Goal: Transaction & Acquisition: Purchase product/service

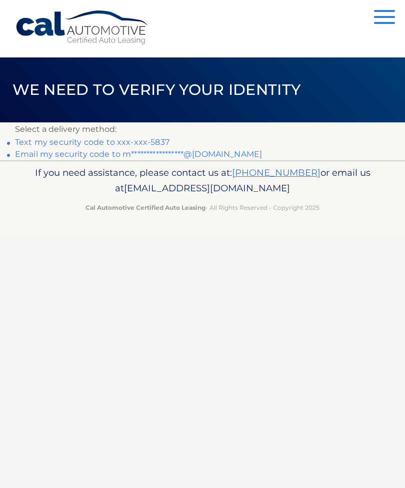
click at [159, 142] on link "Text my security code to xxx-xxx-5837" at bounding box center [92, 141] width 154 height 9
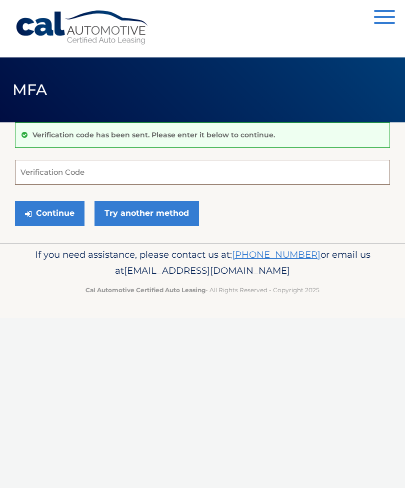
click at [82, 171] on input "Verification Code" at bounding box center [202, 172] width 375 height 25
type input "494287"
click at [58, 212] on button "Continue" at bounding box center [49, 213] width 69 height 25
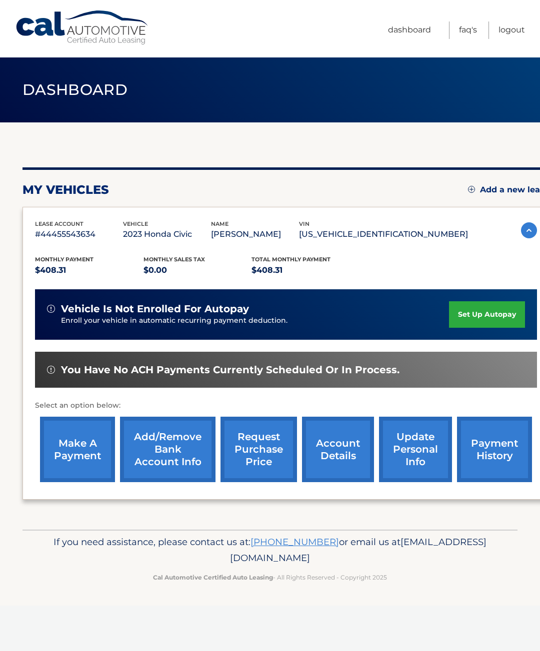
click at [79, 448] on link "make a payment" at bounding box center [77, 449] width 75 height 65
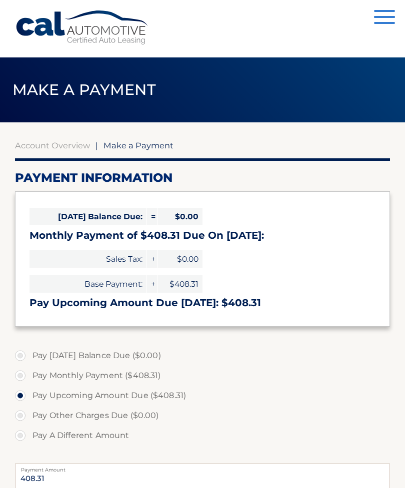
select select "MzJjYTVkMzctYjM5ZC00MGNiLTgxNzQtMzY5YTU1ZGZlMTE3"
click at [19, 376] on label "Pay Monthly Payment ($408.31)" at bounding box center [202, 376] width 375 height 20
click at [19, 376] on input "Pay Monthly Payment ($408.31)" at bounding box center [24, 374] width 10 height 16
radio input "true"
click at [16, 393] on label "Pay Upcoming Amount Due ($408.31)" at bounding box center [202, 396] width 375 height 20
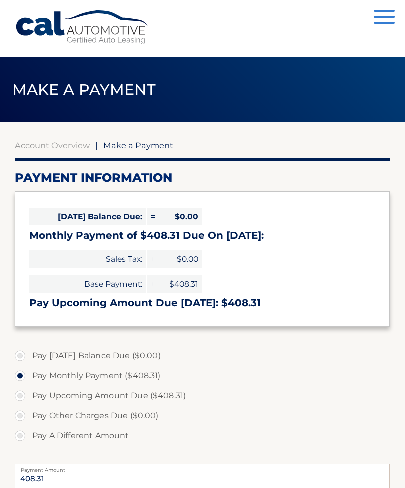
click at [19, 393] on input "Pay Upcoming Amount Due ($408.31)" at bounding box center [24, 394] width 10 height 16
radio input "true"
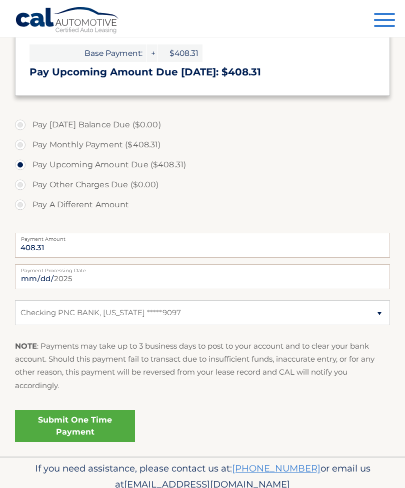
scroll to position [240, 0]
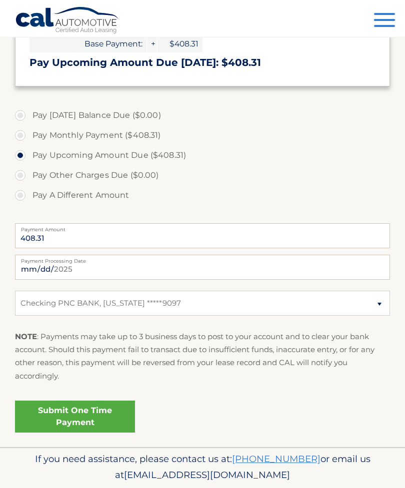
click at [98, 409] on link "Submit One Time Payment" at bounding box center [75, 417] width 120 height 32
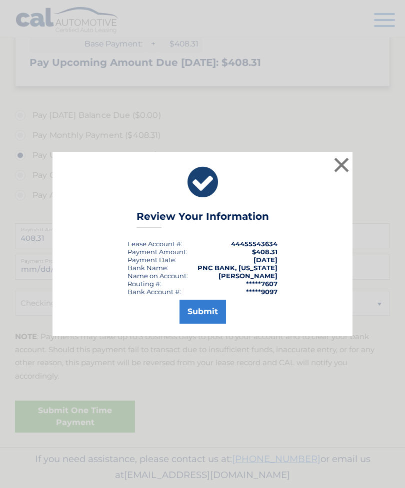
click at [206, 324] on button "Submit" at bounding box center [202, 312] width 46 height 24
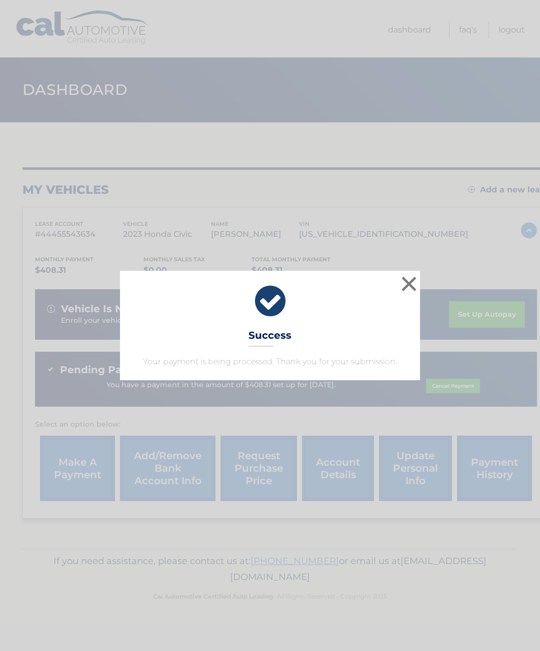
click at [409, 285] on button "×" at bounding box center [409, 284] width 20 height 20
